Goal: Find specific page/section: Find specific page/section

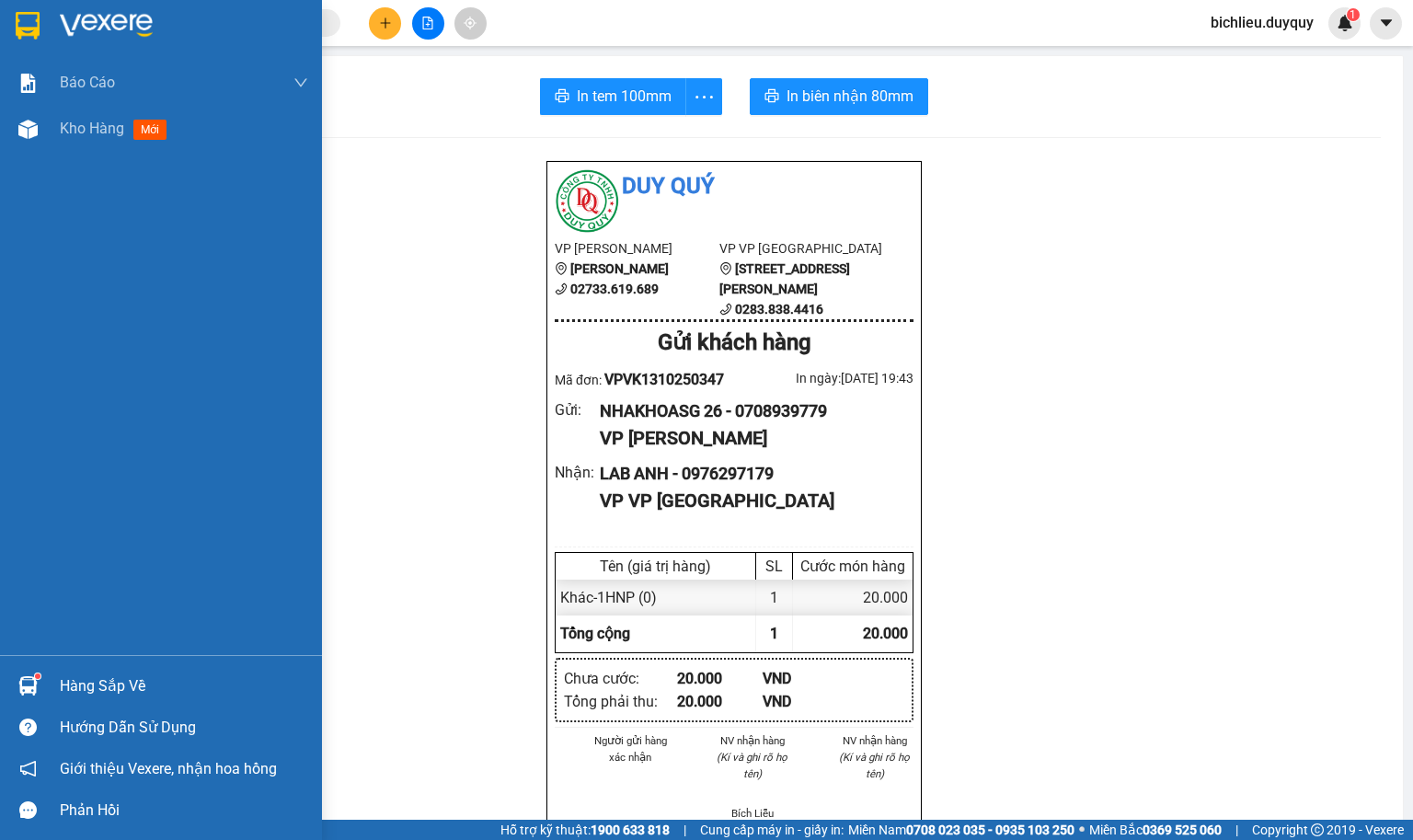
click at [23, 9] on div at bounding box center [28, 25] width 32 height 32
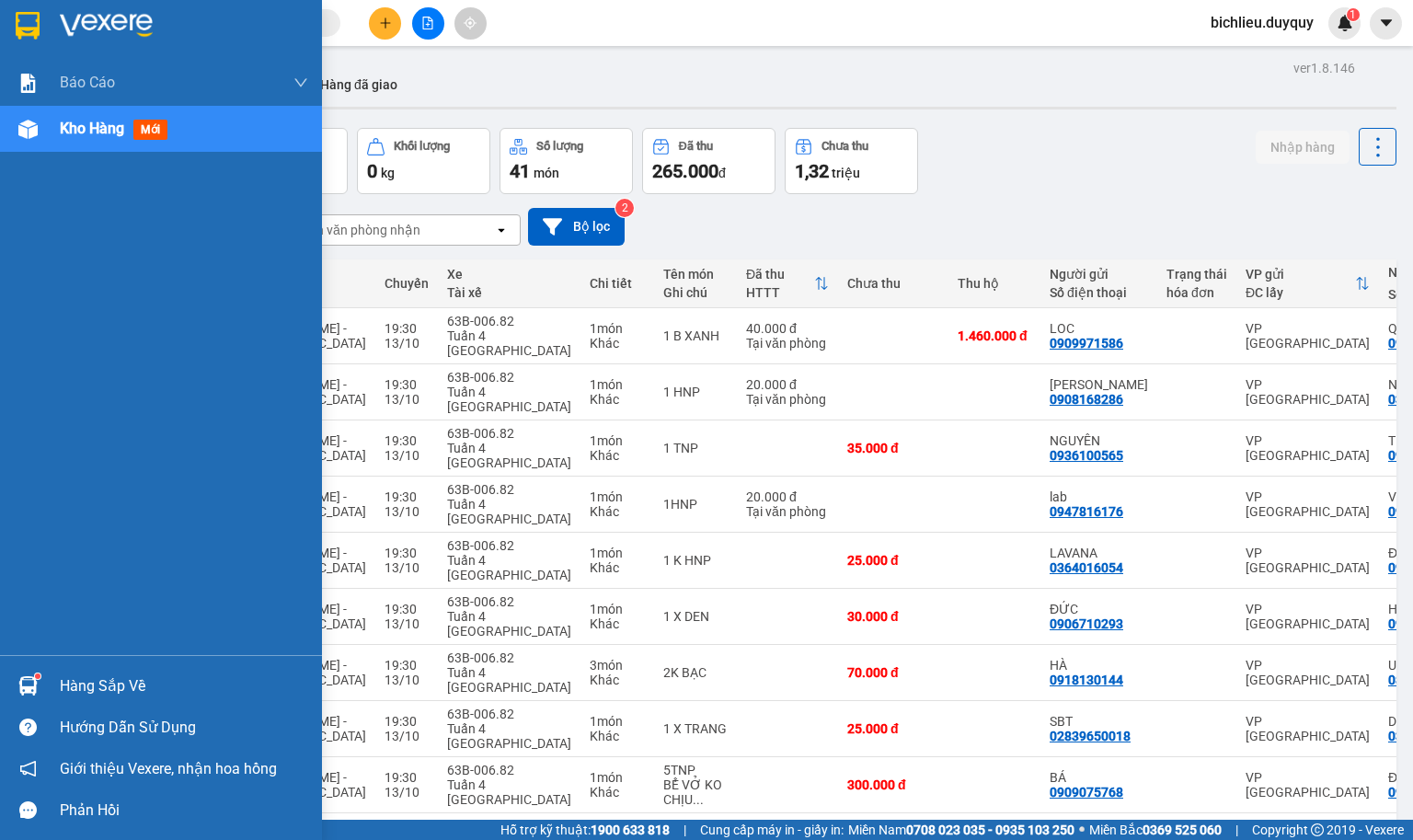
click at [34, 28] on img at bounding box center [28, 26] width 24 height 28
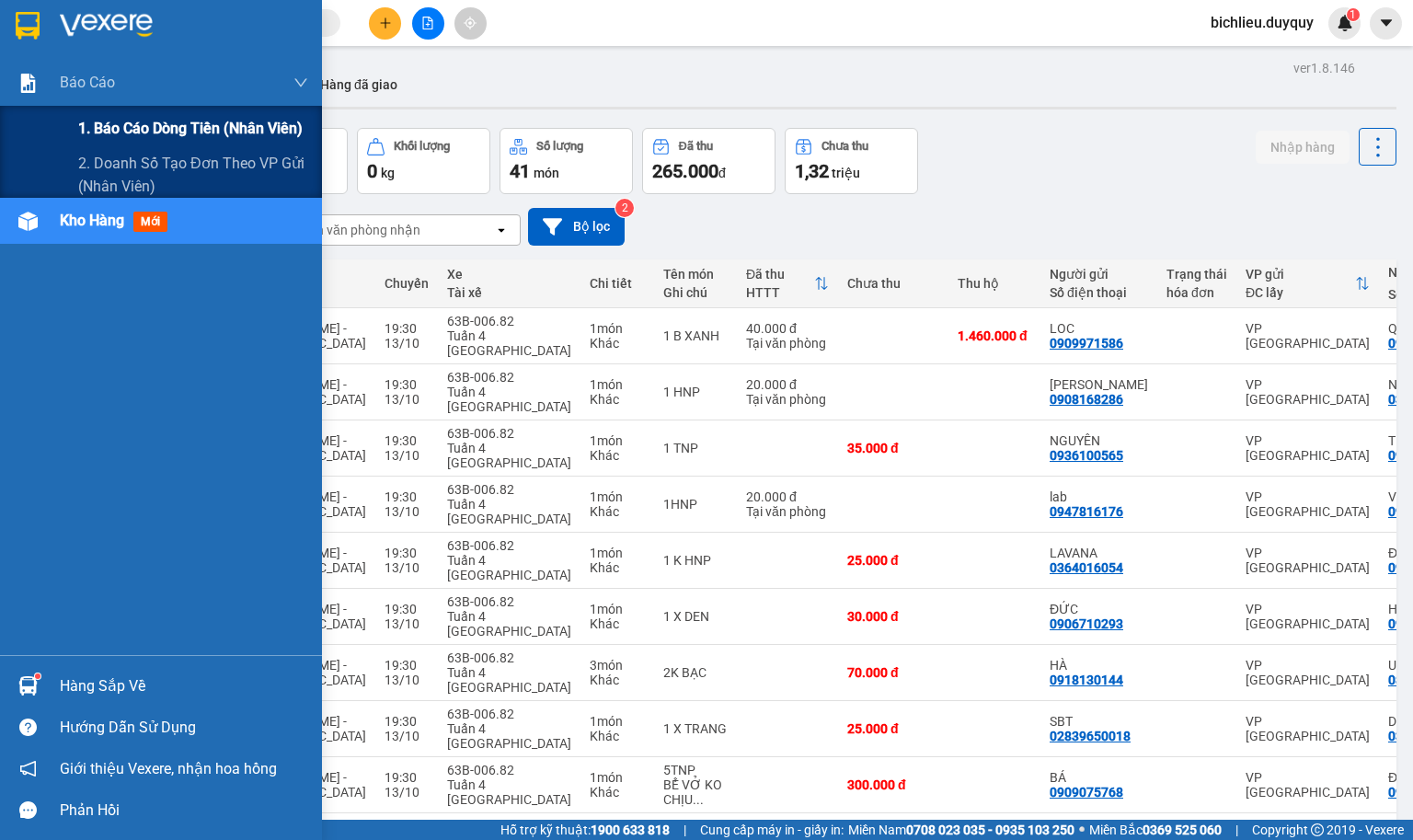
click at [122, 128] on span "1. Báo cáo dòng tiền (nhân viên)" at bounding box center [189, 128] width 224 height 23
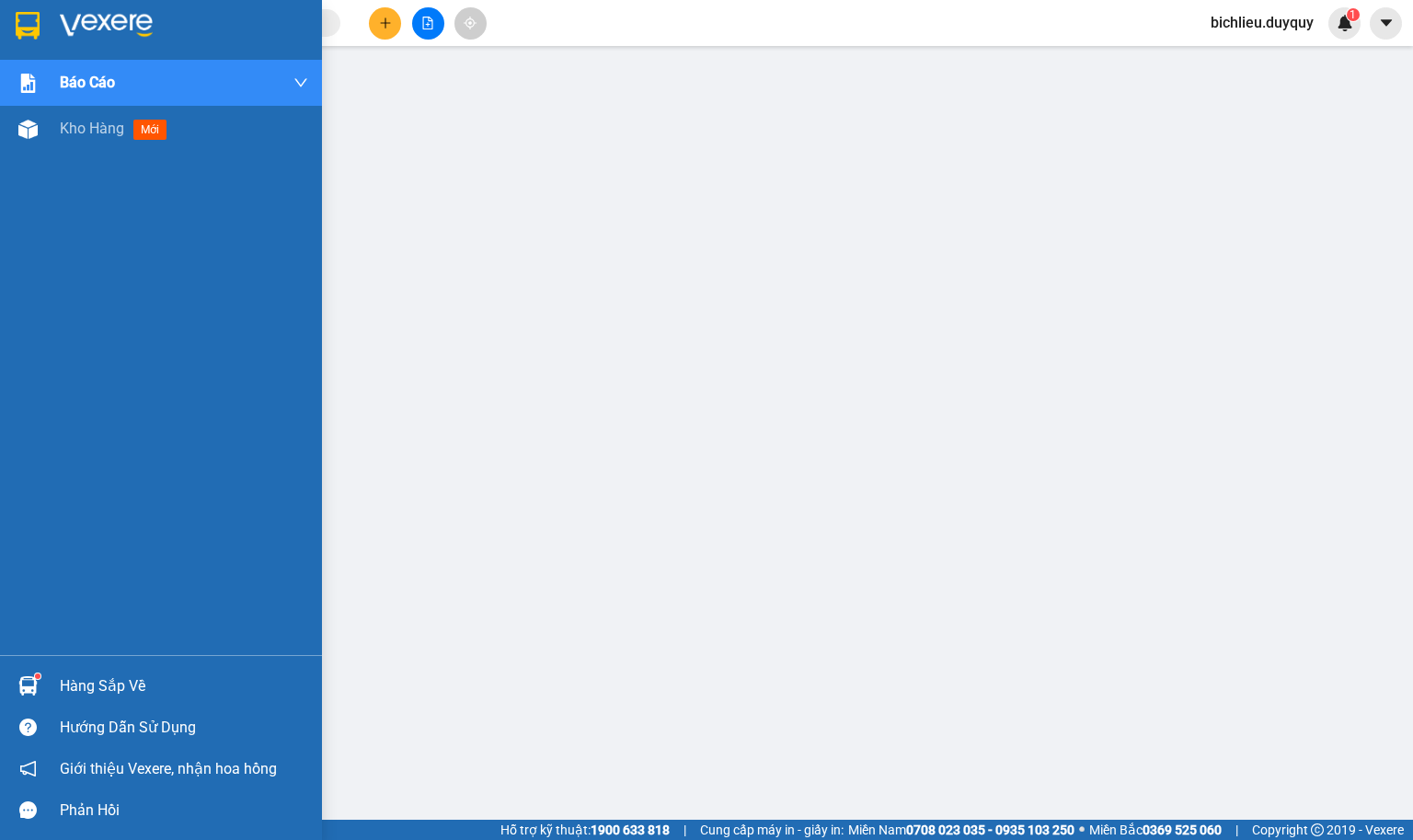
click at [25, 23] on img at bounding box center [28, 26] width 24 height 28
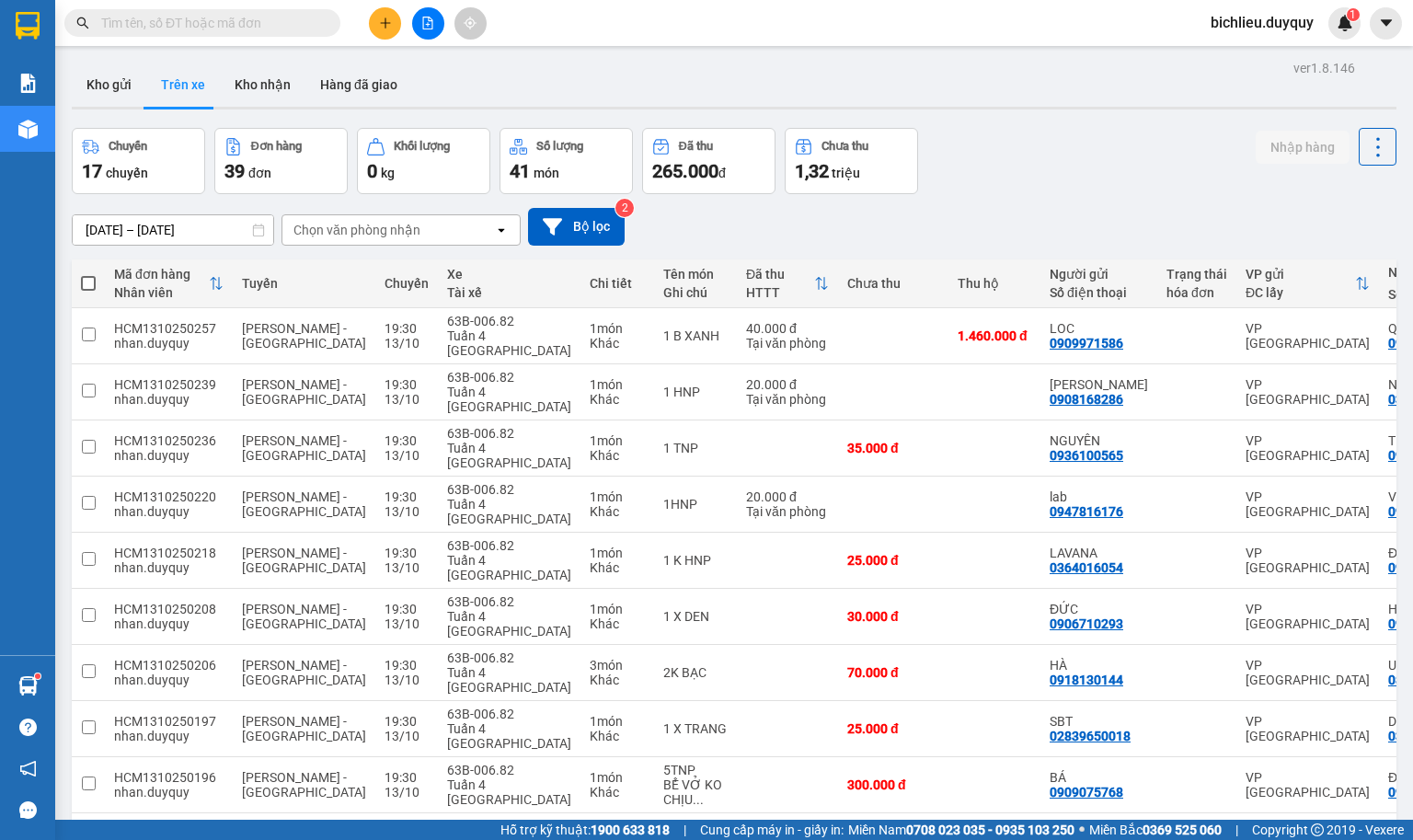
click at [402, 232] on div "Chọn văn phòng nhận" at bounding box center [357, 230] width 127 height 18
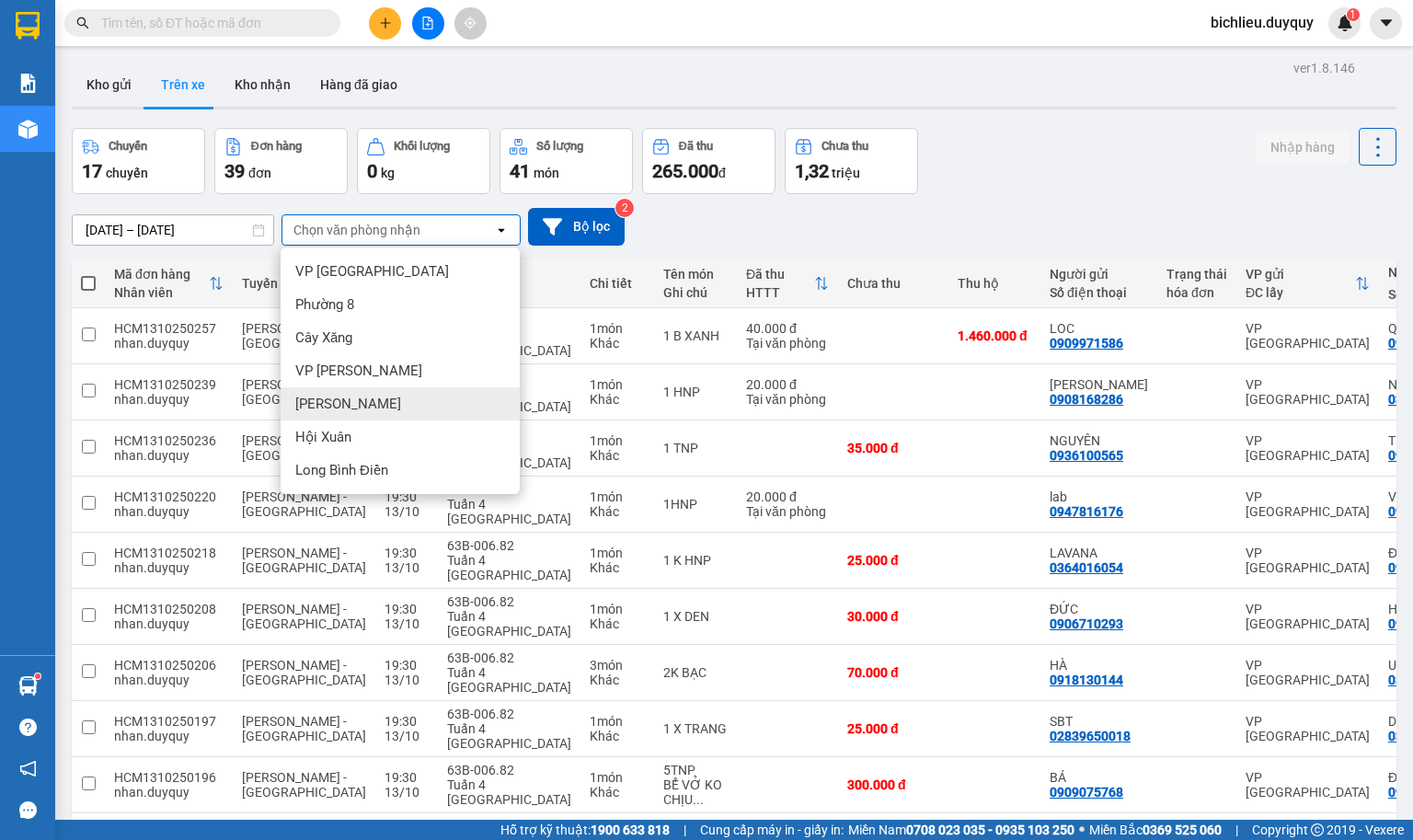
click at [345, 407] on span "[PERSON_NAME]" at bounding box center [348, 404] width 106 height 18
